Goal: Understand process/instructions: Learn how to perform a task or action

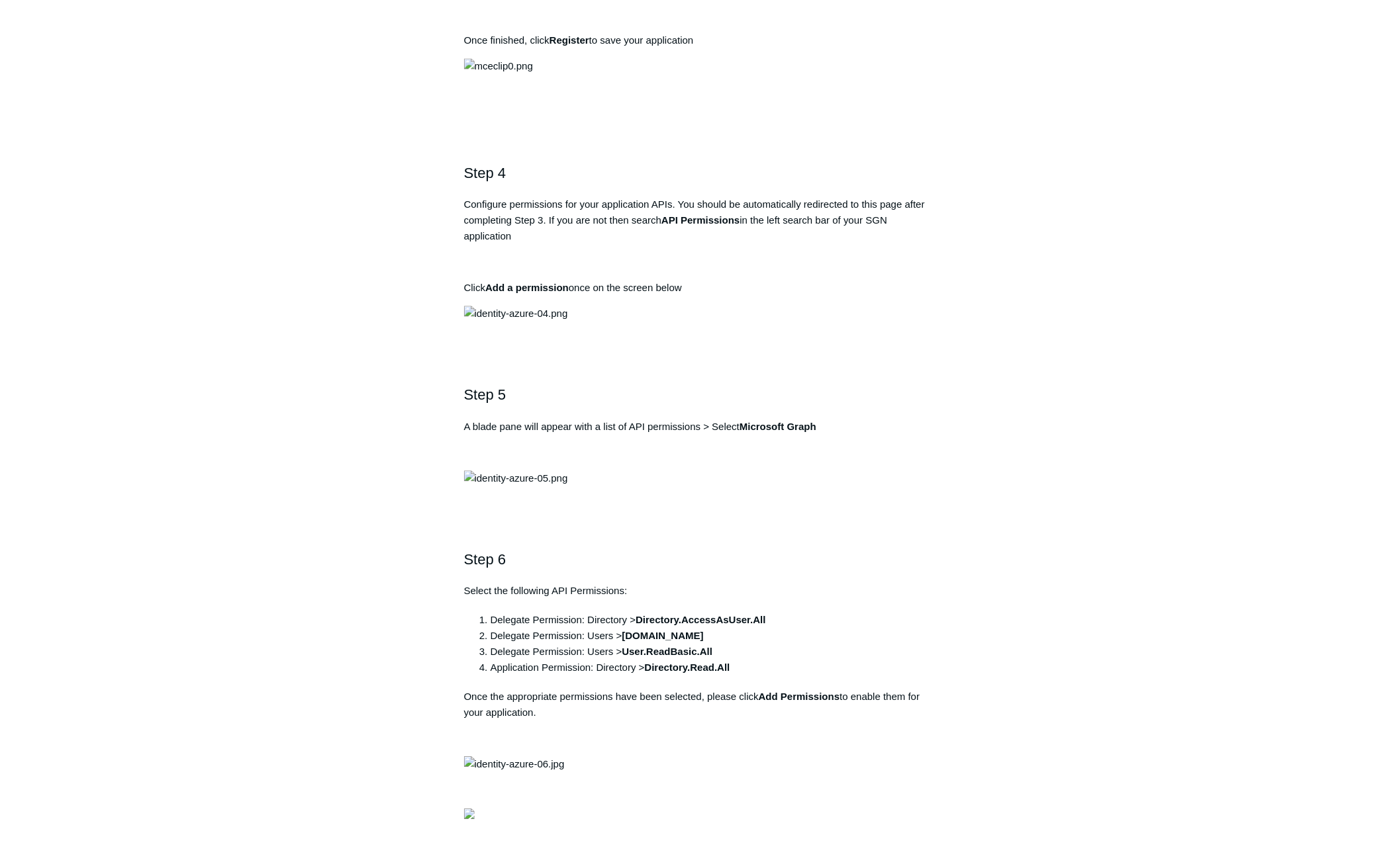
scroll to position [1195, 0]
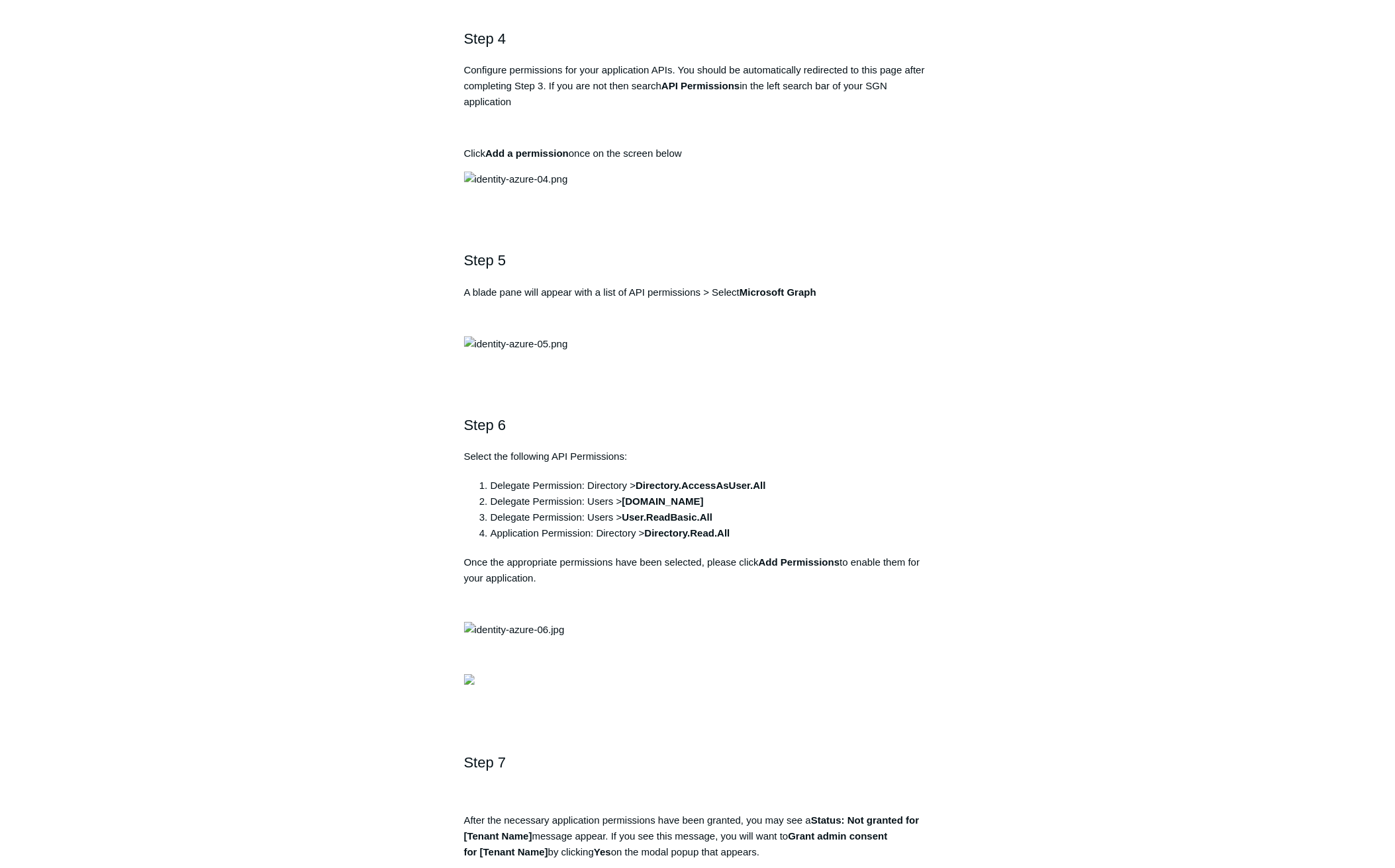
drag, startPoint x: 722, startPoint y: 297, endPoint x: 457, endPoint y: 292, distance: 265.0
copy pre "https://auth.todyl.com/v1/login/callback"
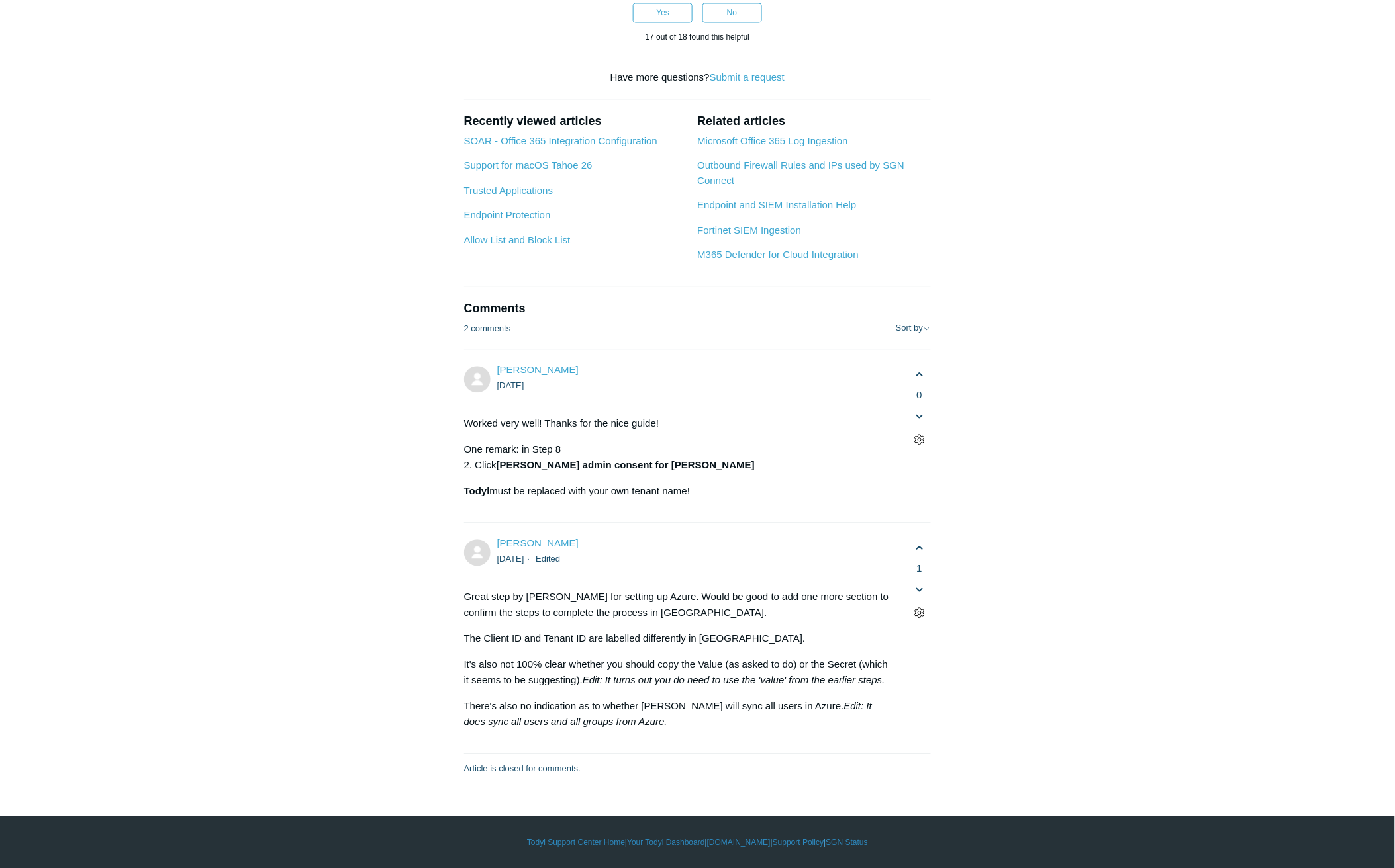
scroll to position [6389, 0]
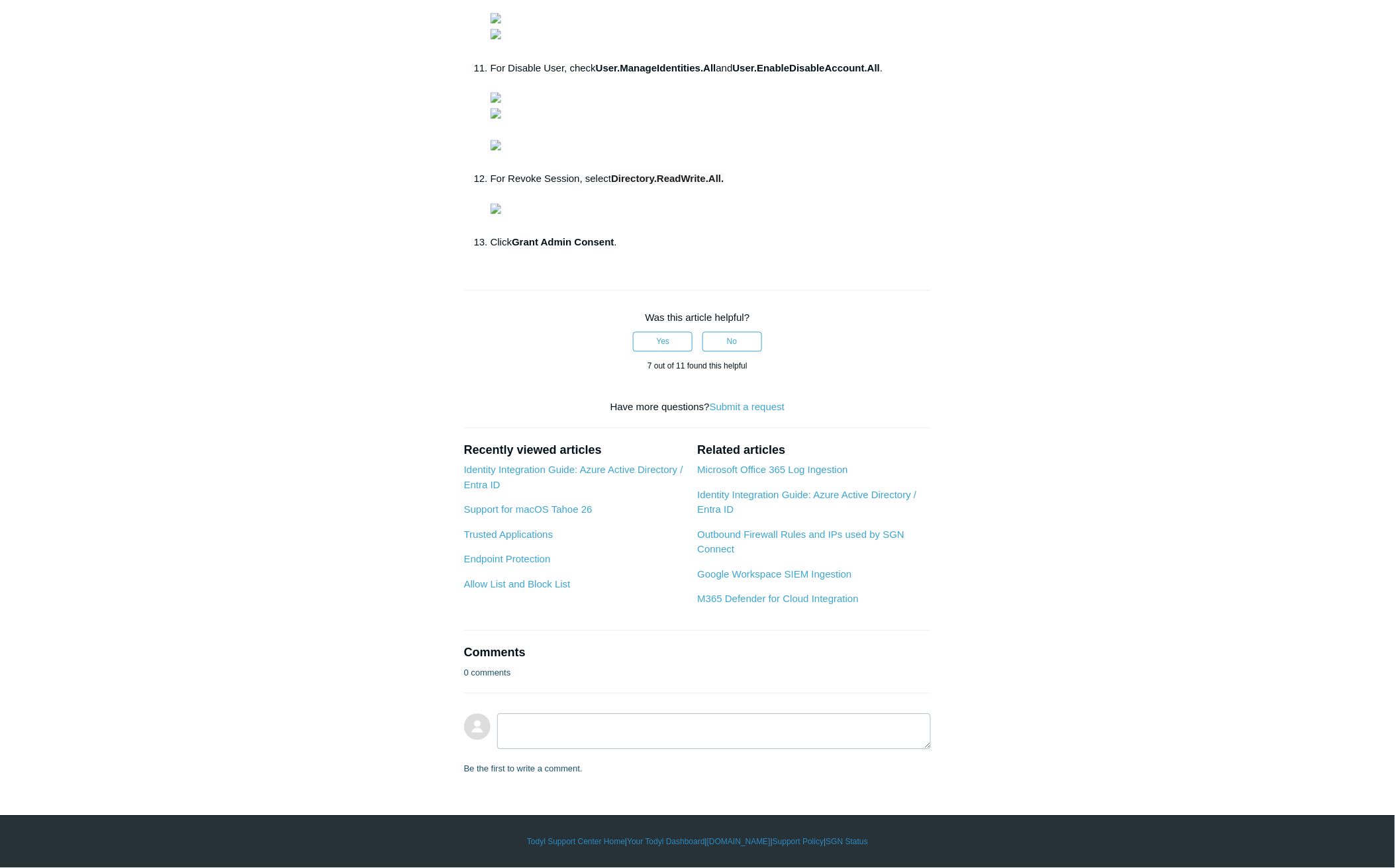
scroll to position [2138, 0]
